Goal: Transaction & Acquisition: Book appointment/travel/reservation

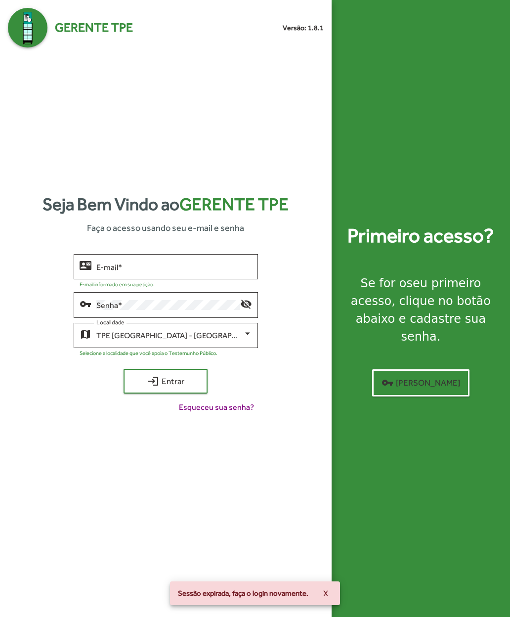
click at [98, 271] on input "E-mail *" at bounding box center [174, 266] width 156 height 9
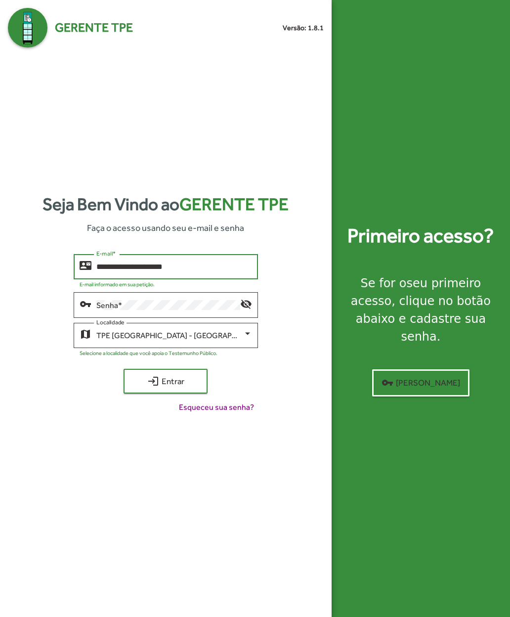
type input "**********"
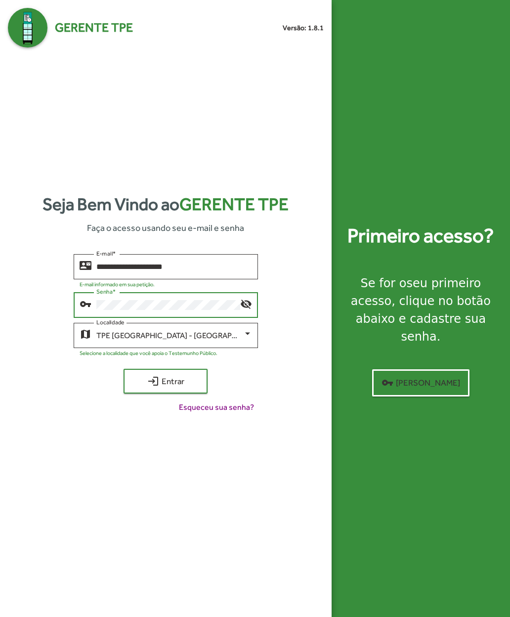
click at [151, 387] on mat-icon "login" at bounding box center [153, 381] width 12 height 12
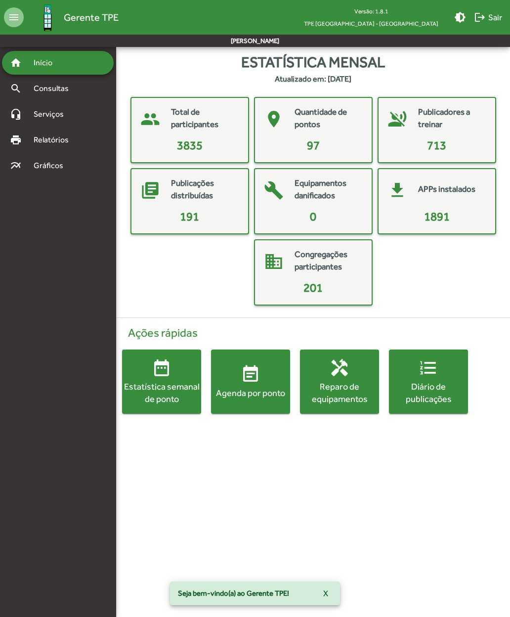
click at [246, 387] on div "Agenda por ponto" at bounding box center [250, 392] width 79 height 12
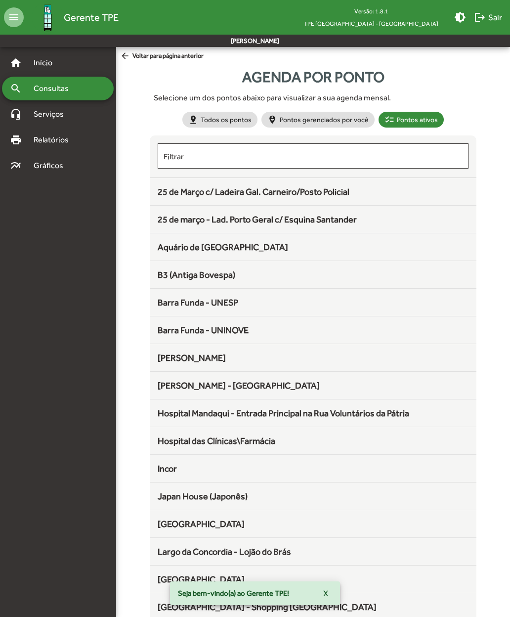
click at [170, 192] on span "25 de Março c/ Ladeira Gal. Carneiro/Posto Policial" at bounding box center [254, 191] width 192 height 10
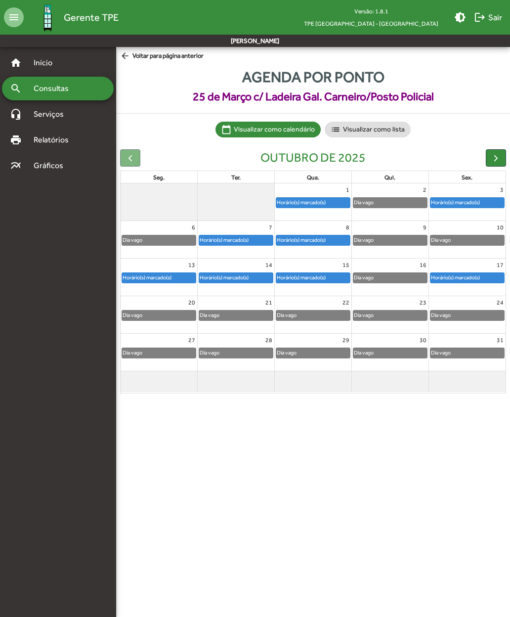
click at [496, 156] on span "button" at bounding box center [496, 158] width 10 height 10
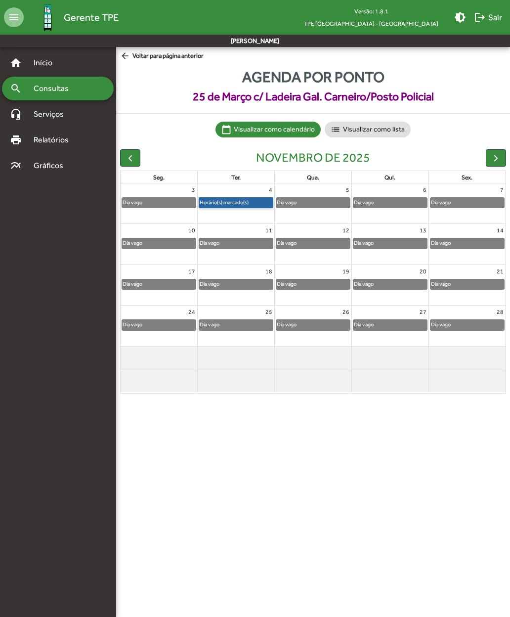
click at [233, 203] on link "Horário(s) marcado(s)" at bounding box center [236, 202] width 75 height 11
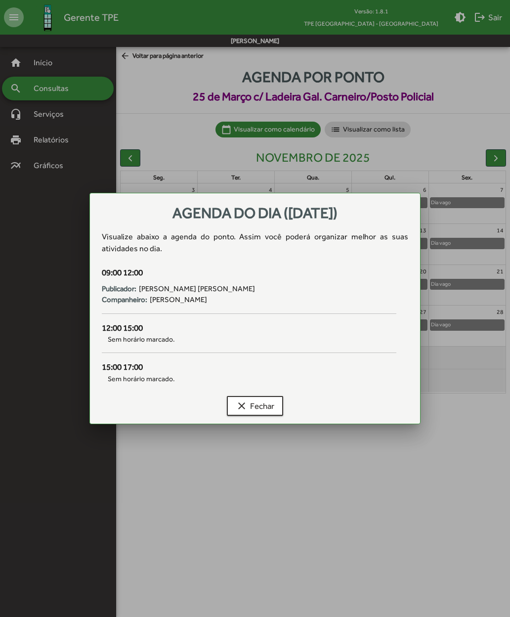
click at [258, 405] on span "clear Fechar" at bounding box center [255, 406] width 39 height 18
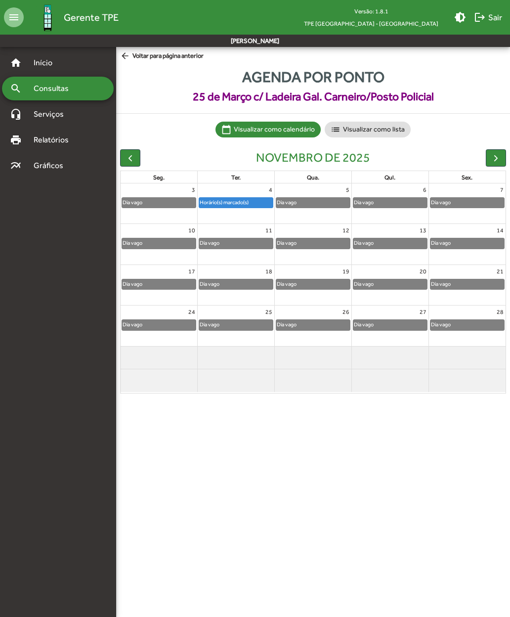
click at [132, 158] on span "button" at bounding box center [130, 158] width 10 height 10
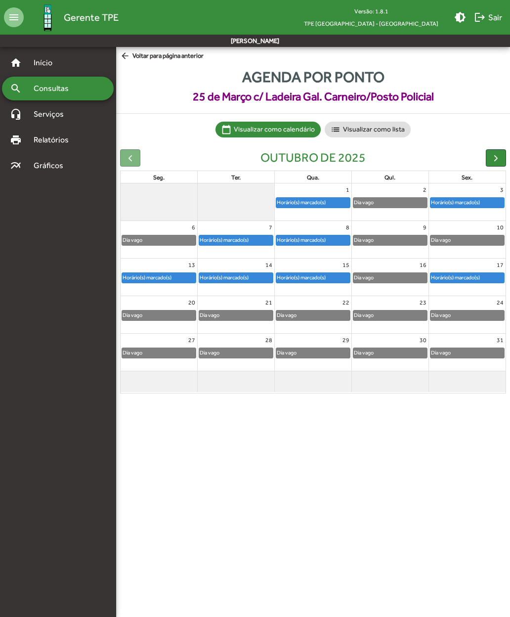
click at [489, 20] on span "logout Sair" at bounding box center [488, 17] width 28 height 18
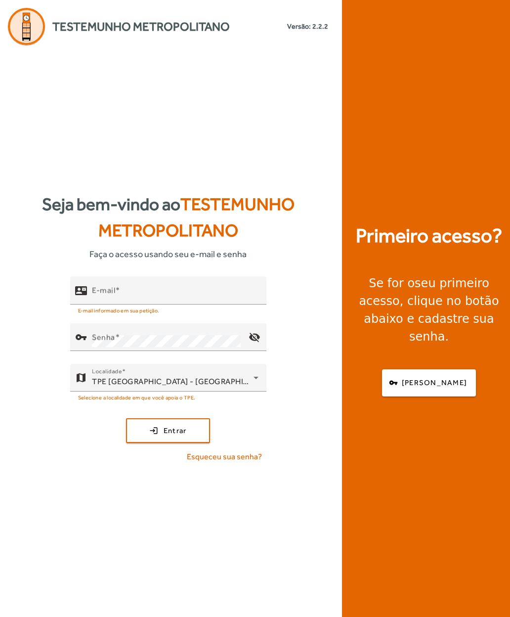
click at [109, 295] on mat-label "E-mail" at bounding box center [103, 290] width 23 height 9
click at [109, 300] on input "E-mail" at bounding box center [175, 295] width 166 height 12
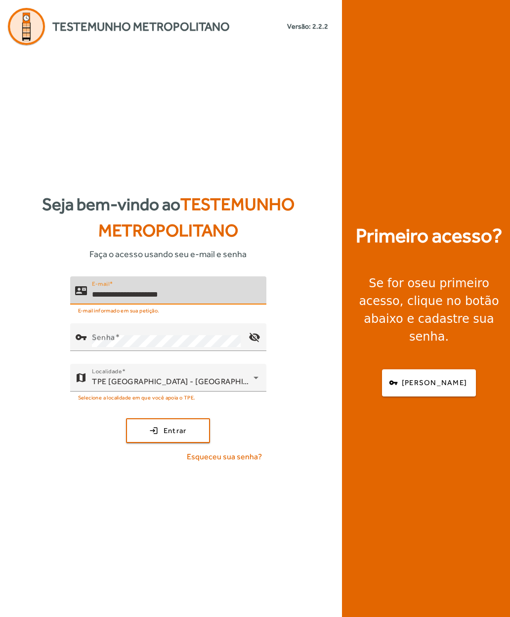
type input "**********"
click at [100, 342] on mat-label "Senha" at bounding box center [103, 336] width 23 height 9
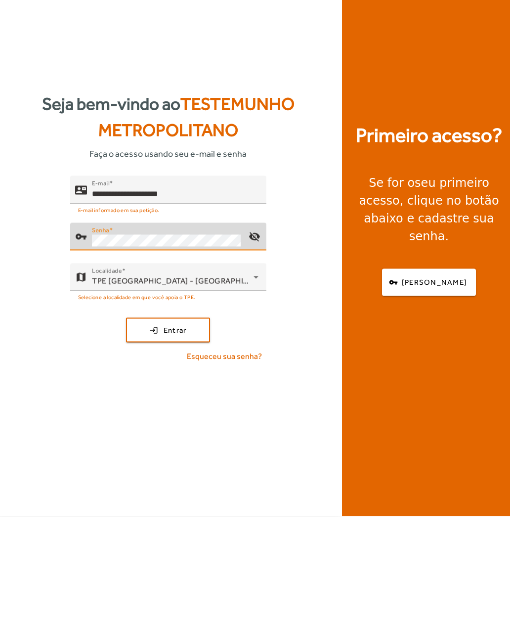
click at [145, 418] on span "submit" at bounding box center [168, 430] width 82 height 24
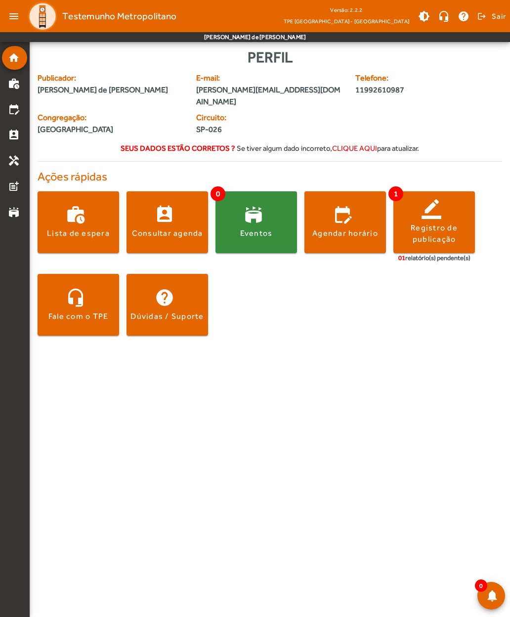
click at [326, 214] on span at bounding box center [345, 222] width 82 height 24
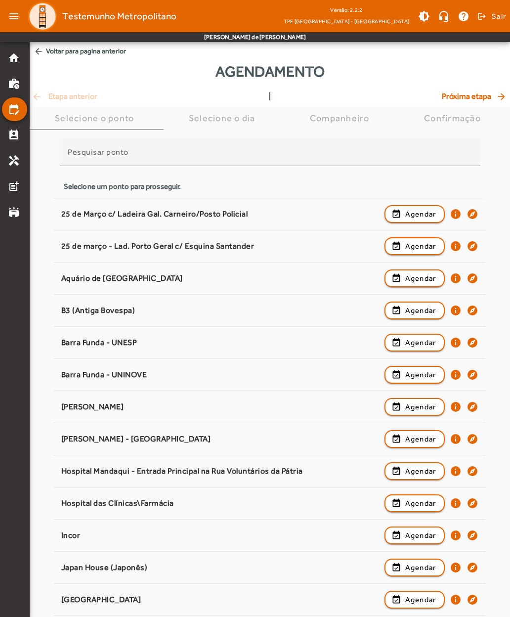
click at [76, 219] on div "25 de Março c/ Ladeira Gal. Carneiro/Posto Policial event_available Agendar inf…" at bounding box center [269, 214] width 417 height 22
click at [203, 215] on div "25 de Março c/ Ladeira Gal. Carneiro/Posto Policial" at bounding box center [220, 214] width 318 height 10
click at [400, 213] on span "button" at bounding box center [414, 214] width 59 height 24
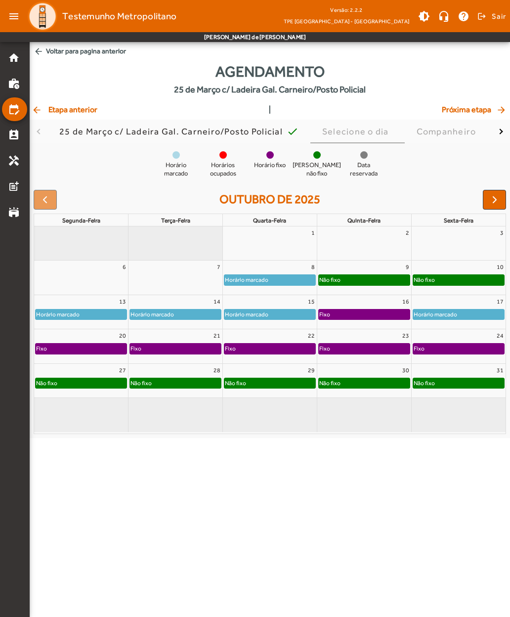
click at [490, 203] on span "button" at bounding box center [495, 200] width 12 height 12
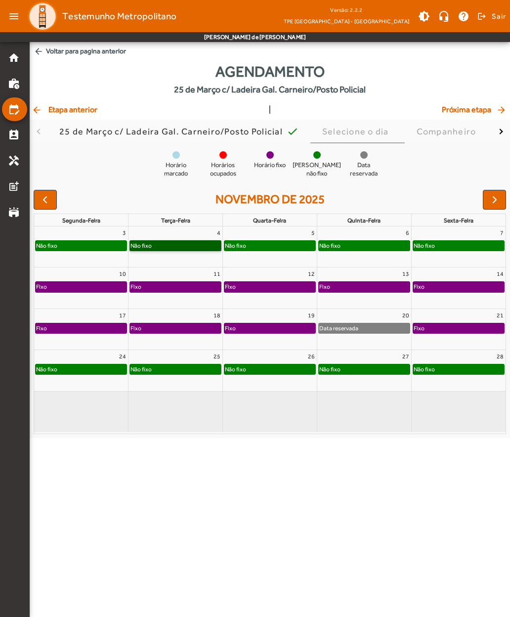
click at [158, 249] on link "Não fixo" at bounding box center [175, 245] width 92 height 11
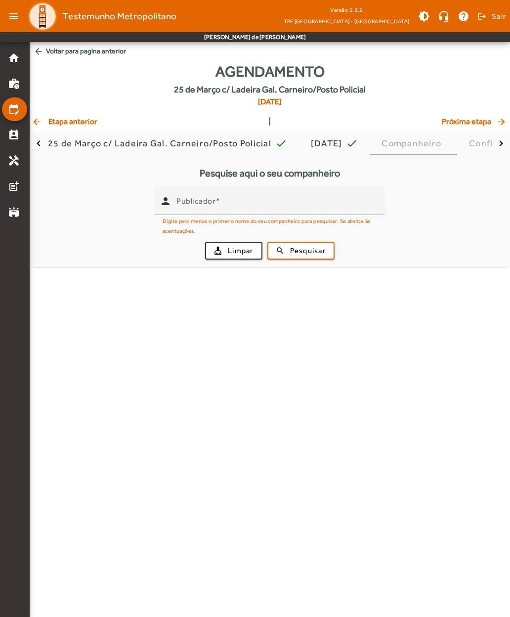
click at [188, 208] on input "Publicador" at bounding box center [276, 205] width 201 height 12
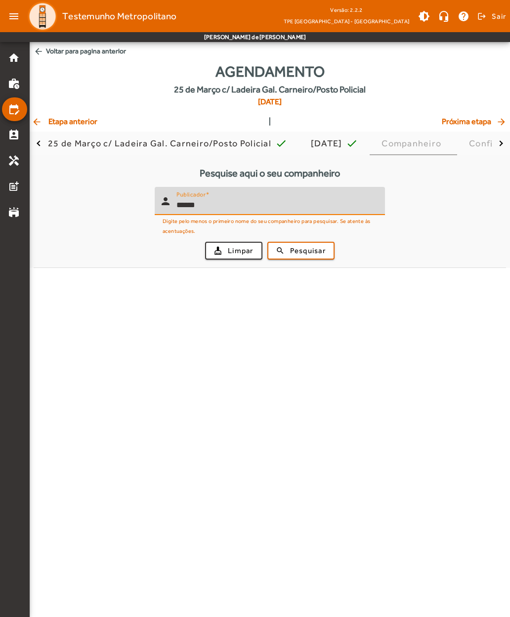
type input "******"
click at [286, 245] on span "submit" at bounding box center [300, 251] width 65 height 24
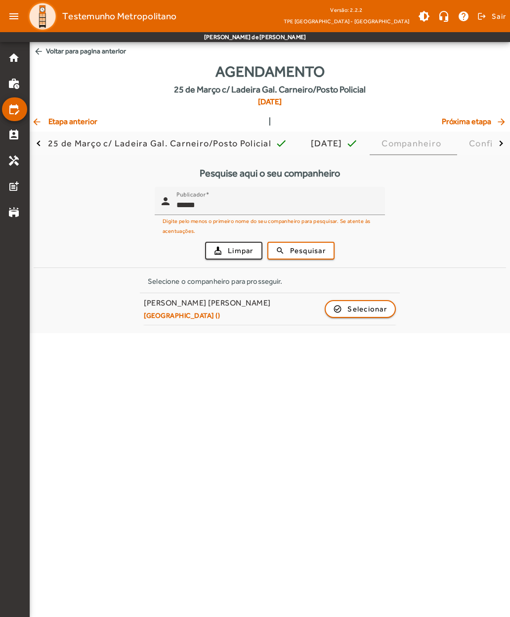
click at [162, 306] on div "[PERSON_NAME] [PERSON_NAME]" at bounding box center [207, 303] width 127 height 10
click at [339, 308] on span "button" at bounding box center [360, 309] width 69 height 24
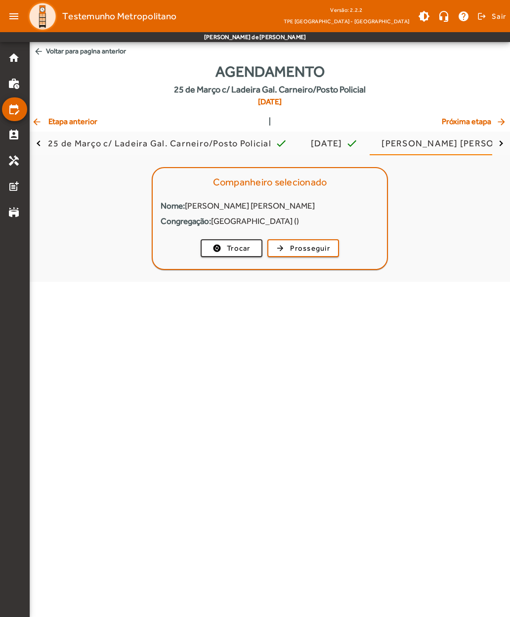
click at [286, 247] on span "button" at bounding box center [303, 248] width 70 height 24
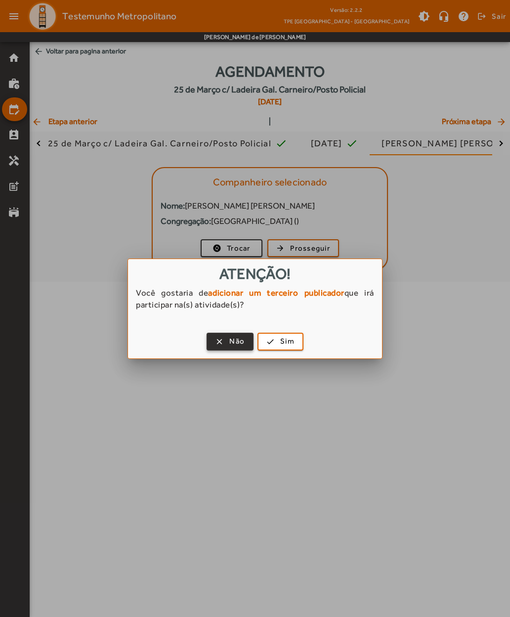
click at [220, 342] on span "button" at bounding box center [230, 342] width 45 height 24
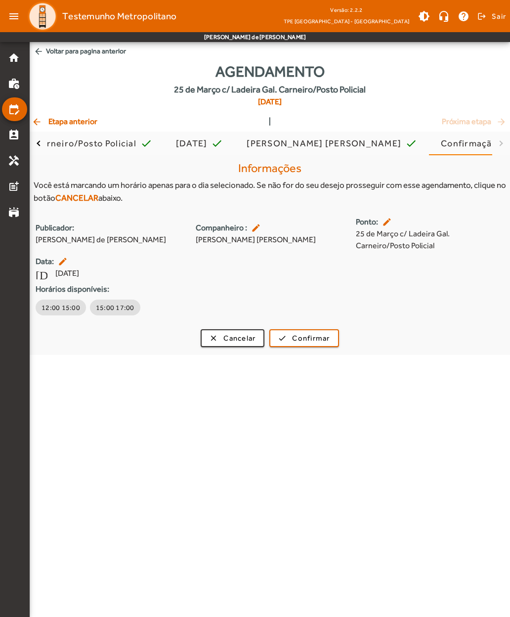
click at [51, 52] on span "arrow_back Voltar para pagina anterior" at bounding box center [270, 51] width 480 height 18
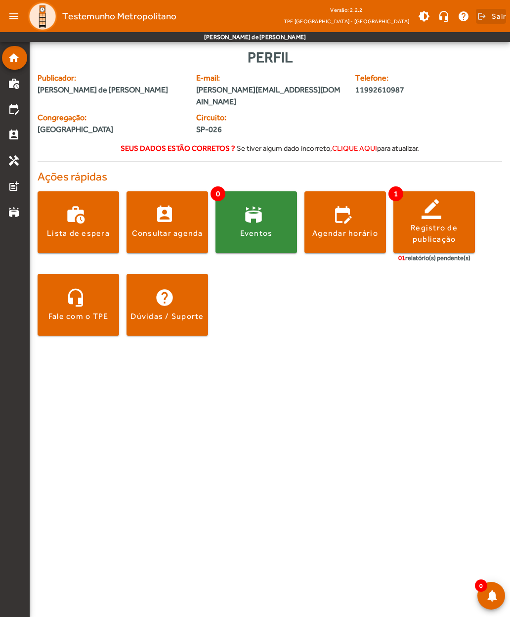
click at [487, 19] on span at bounding box center [491, 16] width 30 height 24
